Goal: Task Accomplishment & Management: Manage account settings

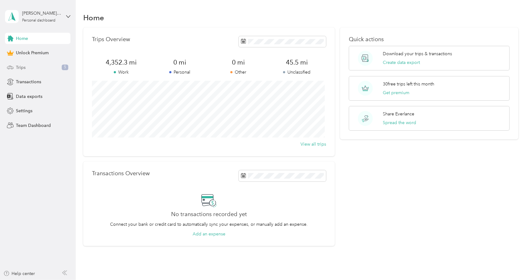
drag, startPoint x: 34, startPoint y: 70, endPoint x: 40, endPoint y: 65, distance: 8.4
click at [40, 65] on div "Trips 5" at bounding box center [37, 67] width 65 height 11
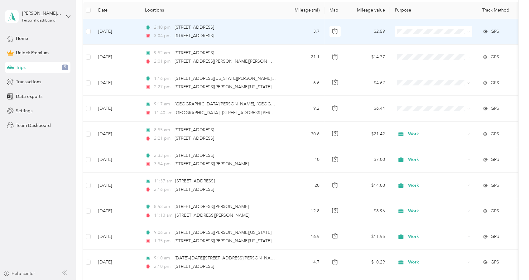
scroll to position [145, 0]
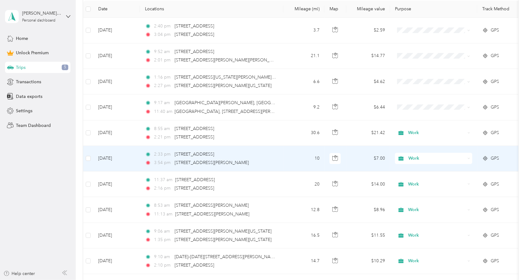
click at [291, 154] on td "10" at bounding box center [303, 159] width 41 height 26
